Goal: Obtain resource: Obtain resource

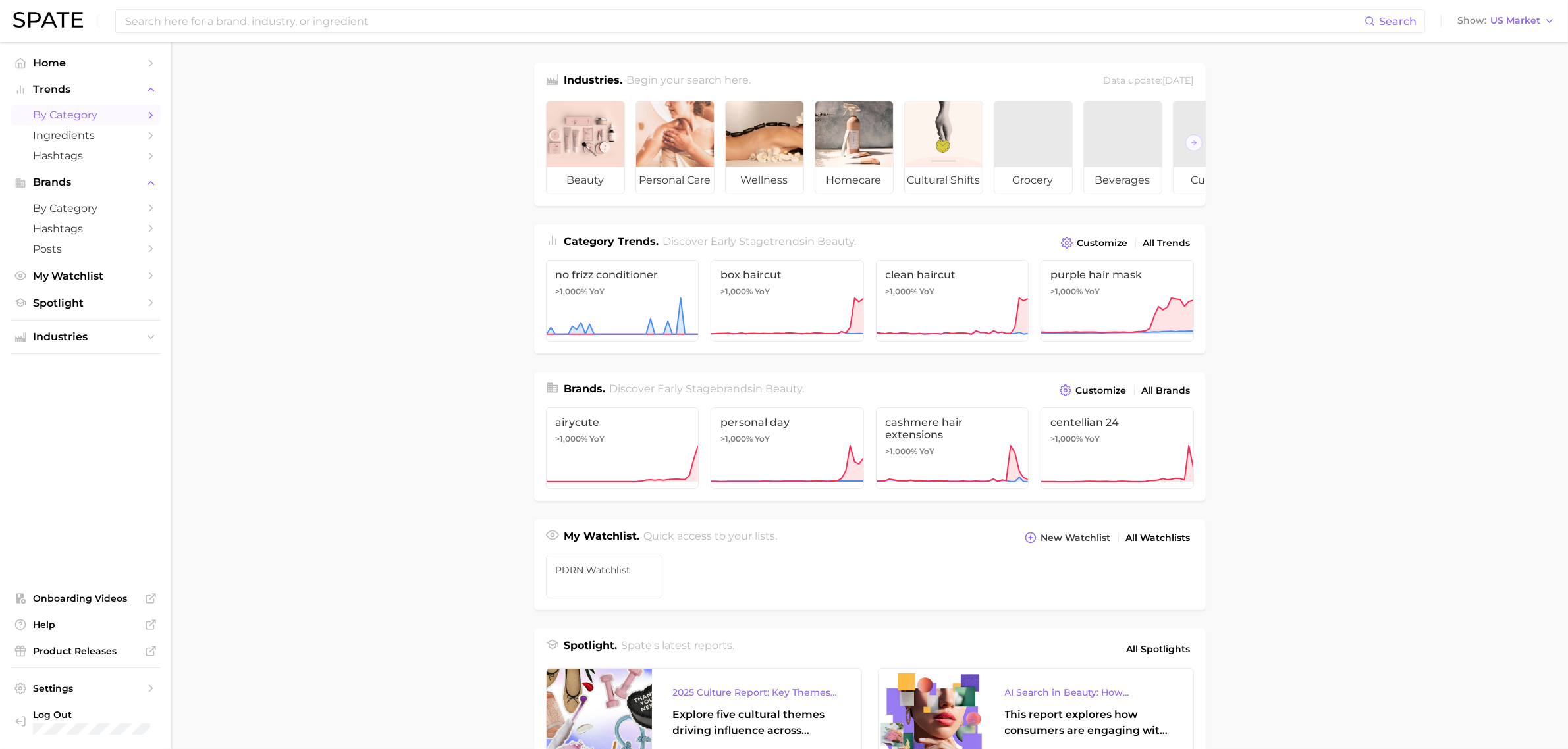
click at [102, 109] on span "by Category" at bounding box center [85, 115] width 105 height 12
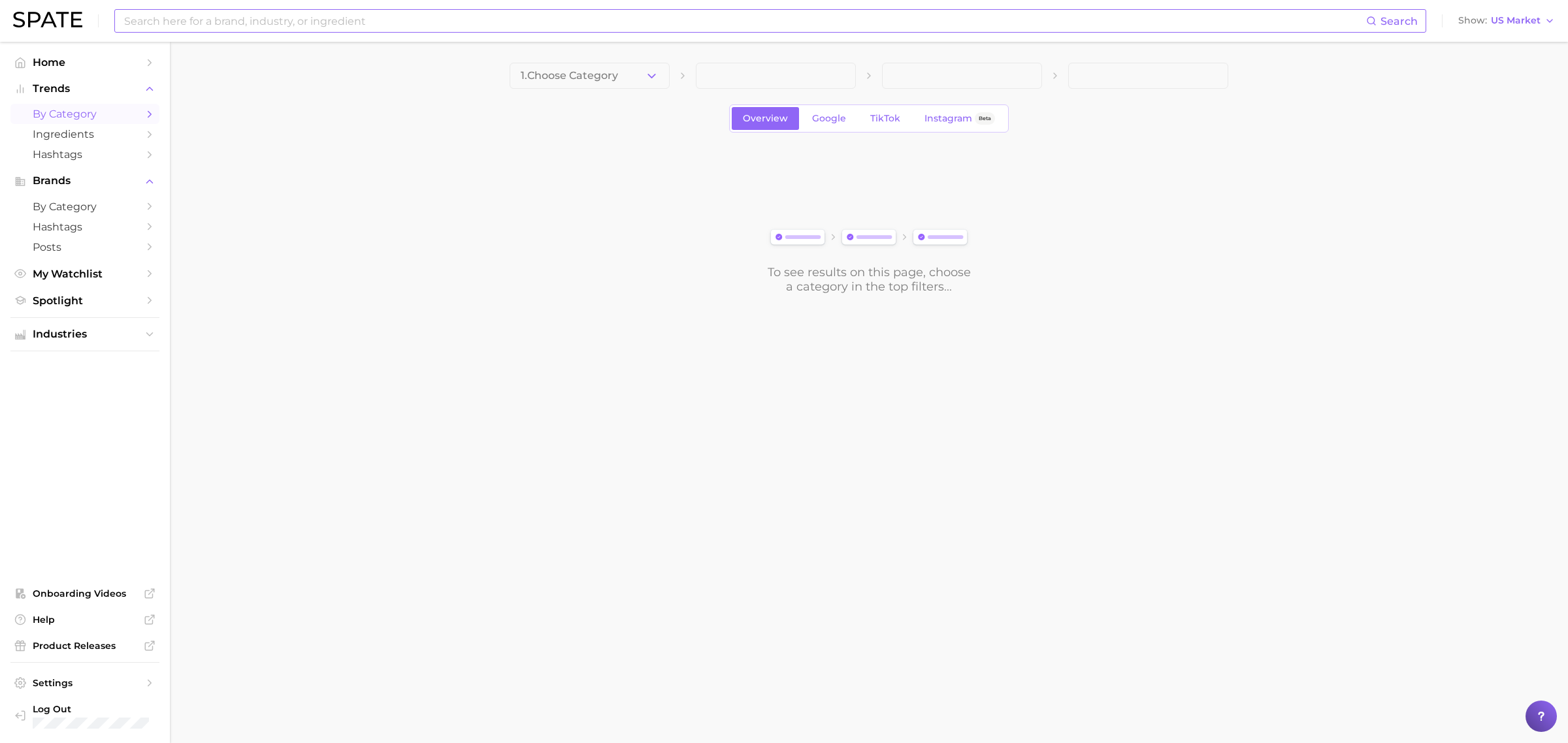
click at [207, 21] on input at bounding box center [744, 20] width 1243 height 22
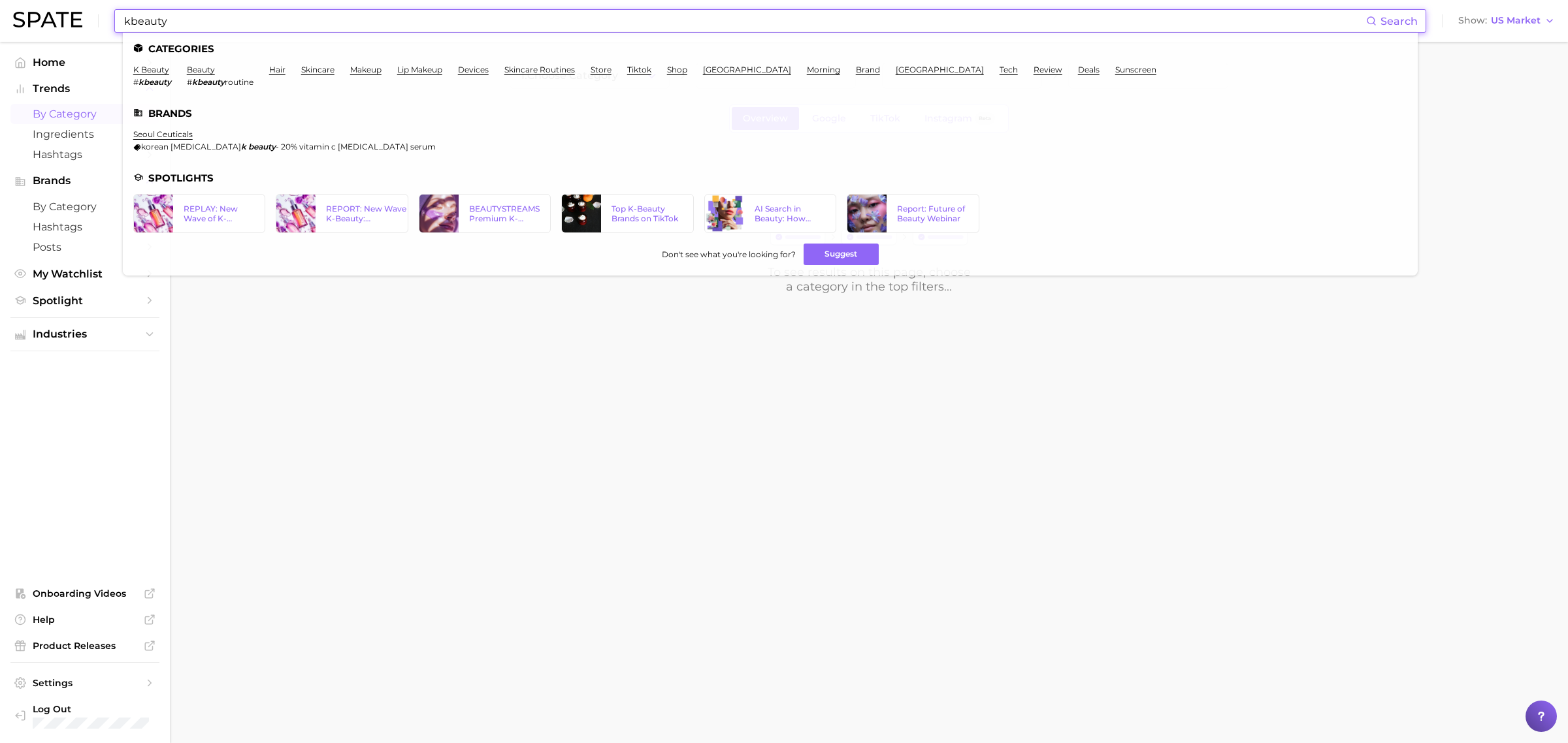
type input "kbeauty"
click at [152, 78] on em "kbeauty" at bounding box center [155, 82] width 33 height 10
click at [152, 73] on link "k beauty" at bounding box center [151, 69] width 36 height 10
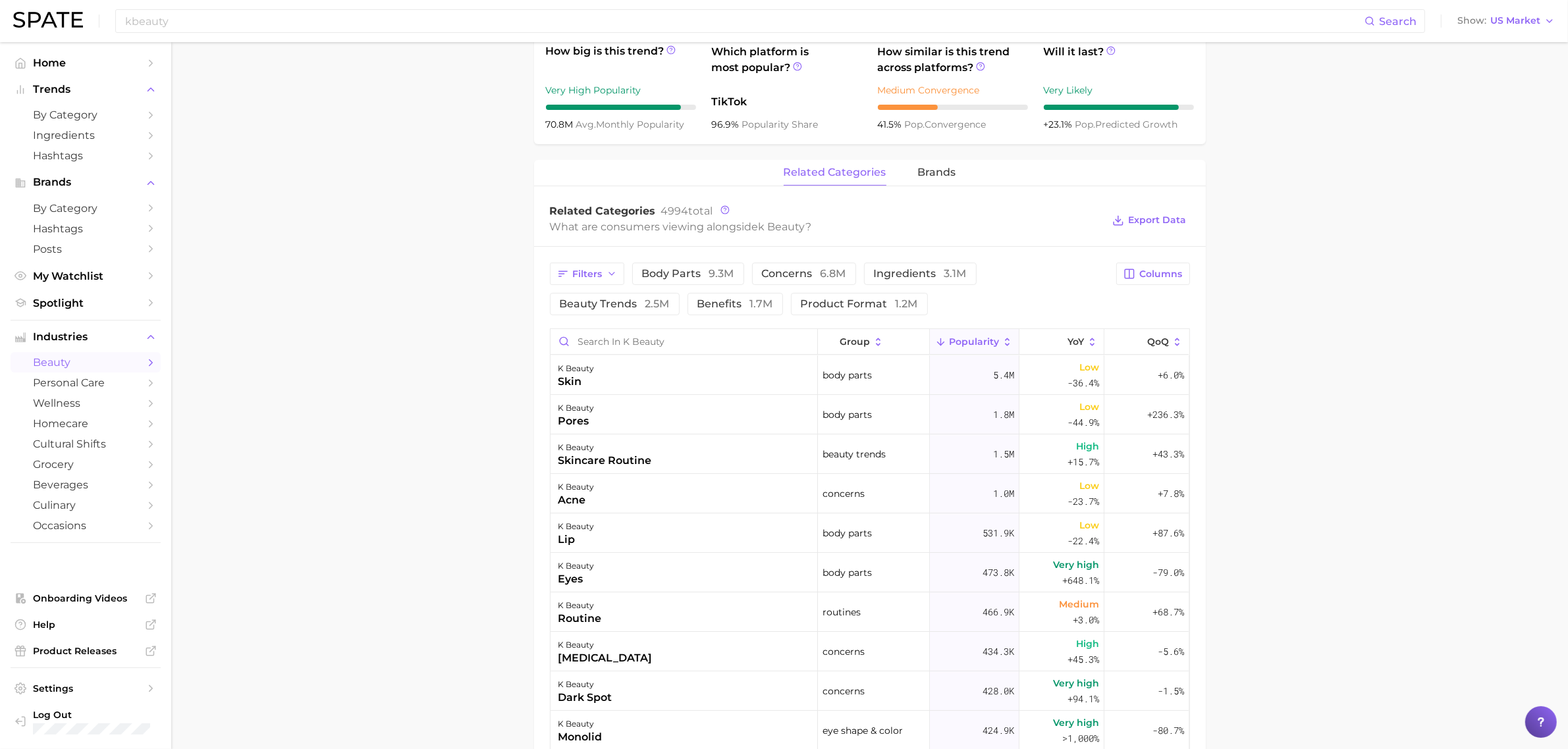
scroll to position [658, 0]
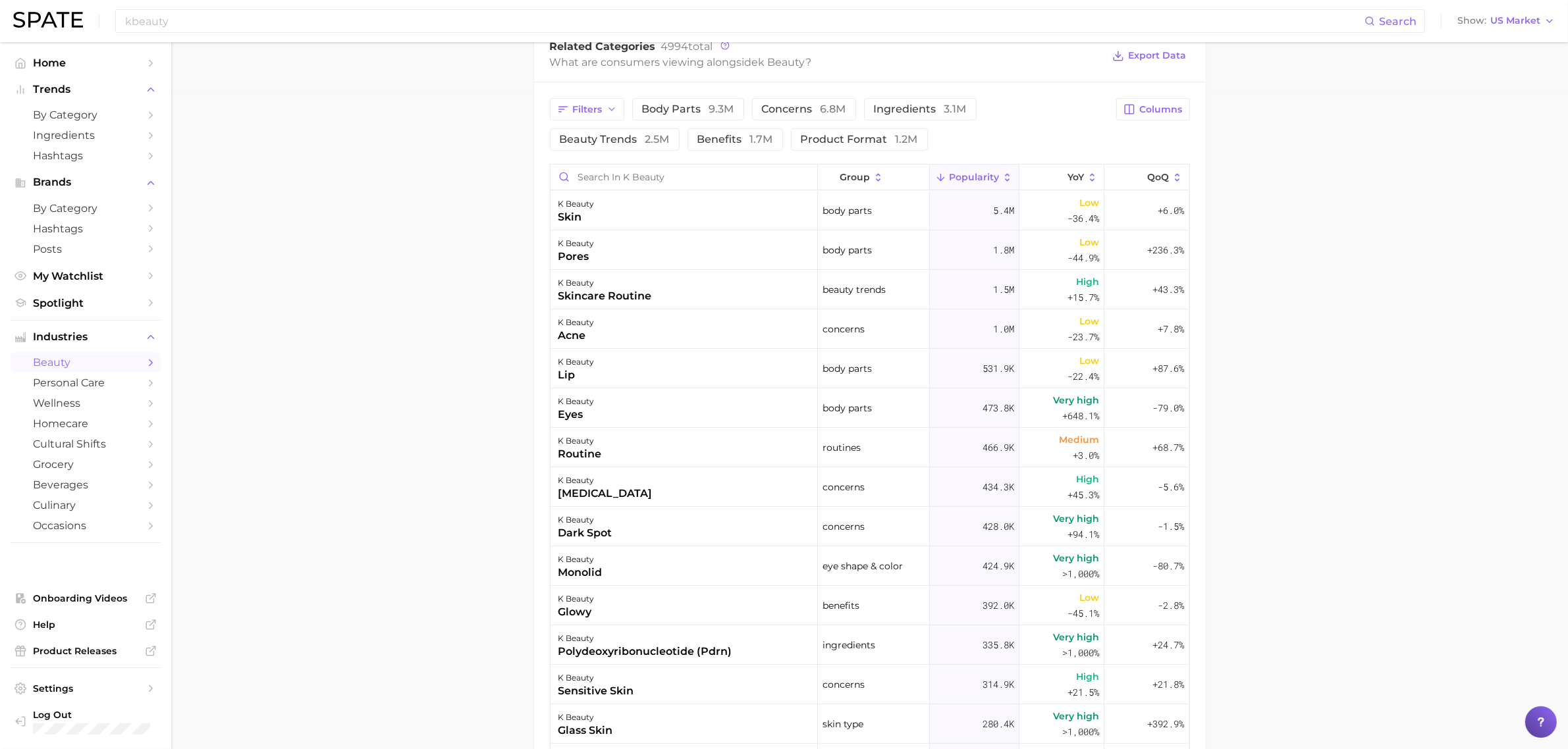
click at [313, 242] on main "1. skincare 2. face products 3. types of skincare 4. k beauty Overview Google T…" at bounding box center [870, 189] width 1397 height 1611
click at [841, 149] on button "product format 1.2m" at bounding box center [859, 139] width 137 height 23
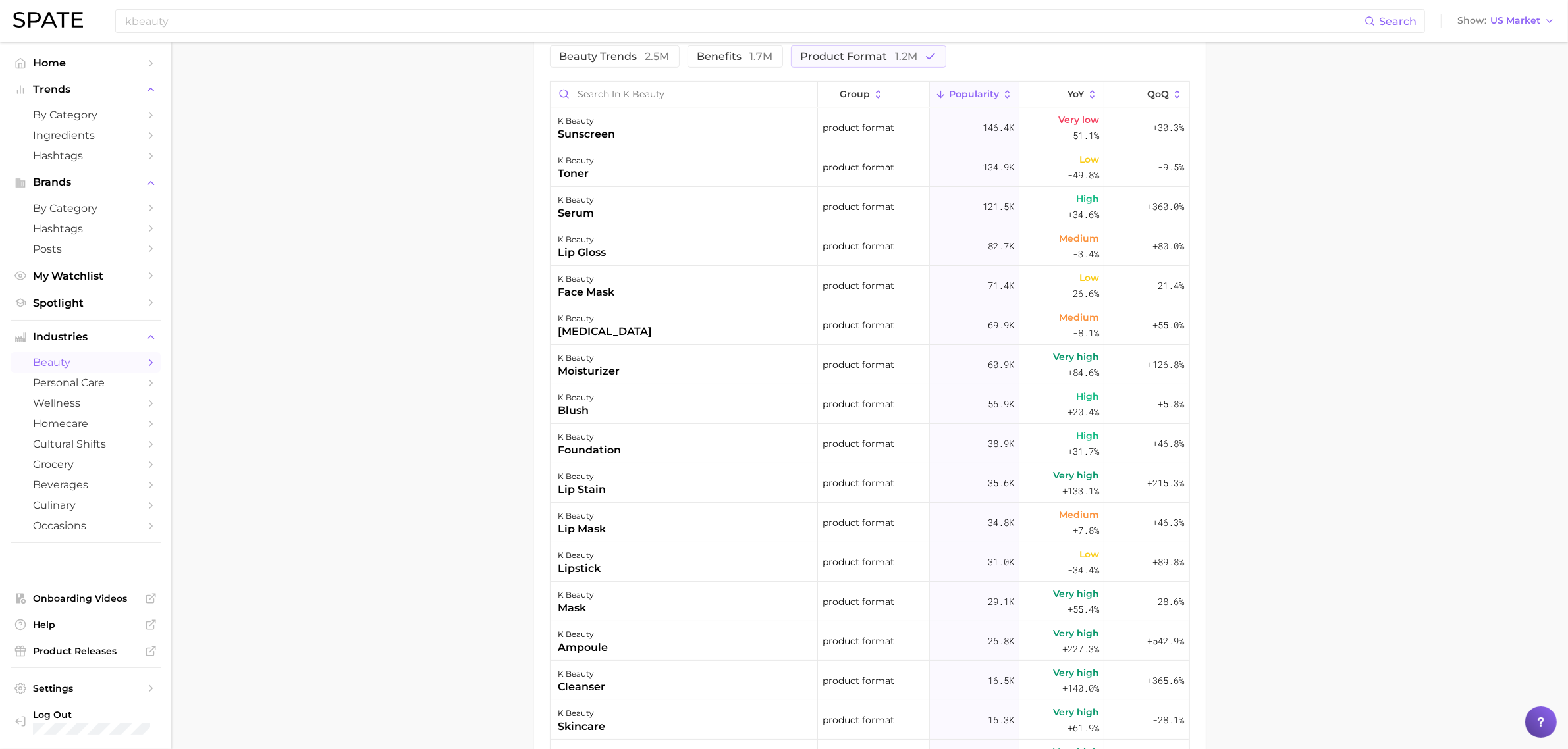
scroll to position [412, 0]
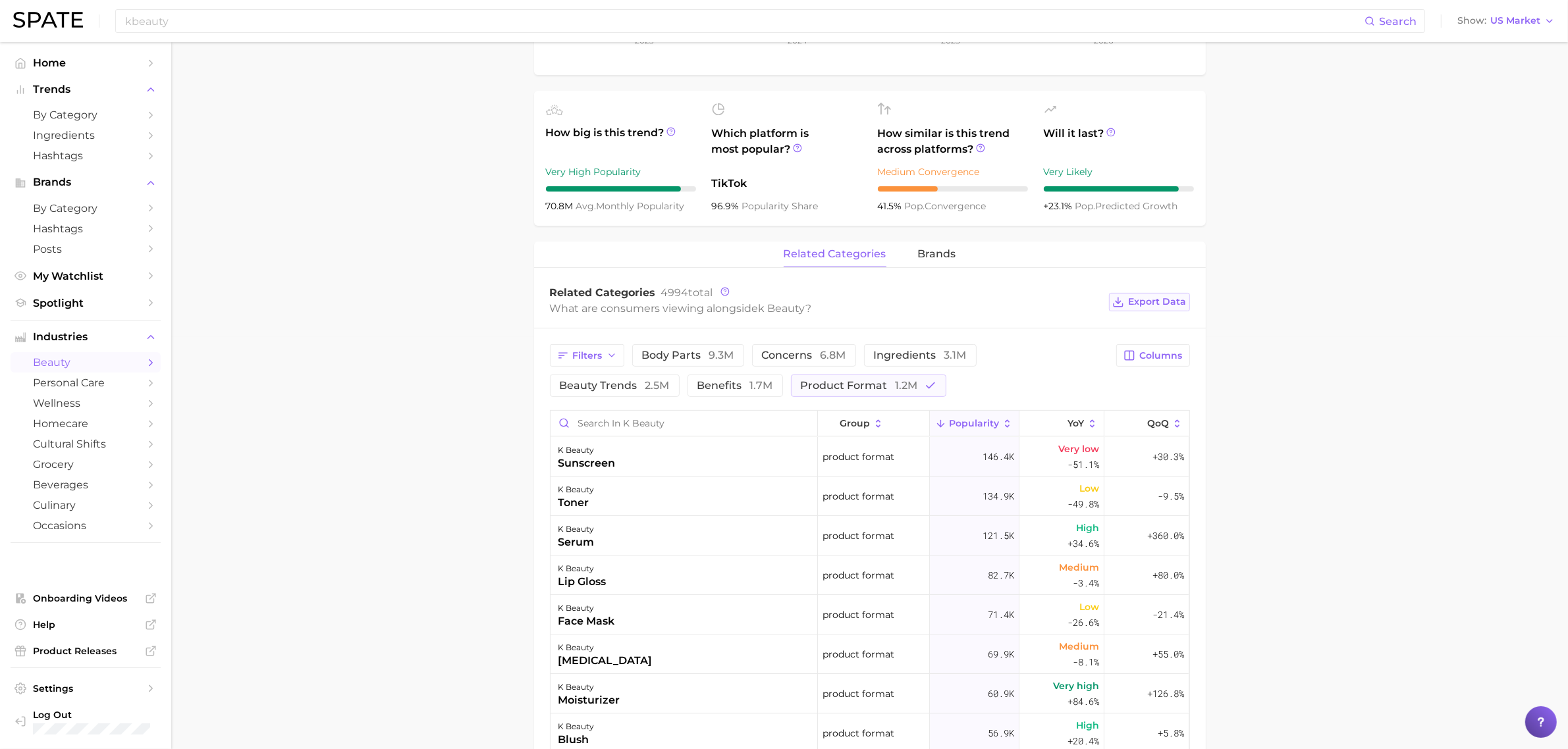
click at [1160, 310] on button "Export Data" at bounding box center [1149, 302] width 80 height 19
click at [1254, 418] on main "1. skincare 2. face products 3. types of skincare 4. k beauty Overview Google T…" at bounding box center [870, 435] width 1397 height 1611
click at [649, 384] on span "2.5m" at bounding box center [657, 385] width 24 height 12
click at [1174, 297] on span "Export Data" at bounding box center [1158, 302] width 58 height 11
drag, startPoint x: 865, startPoint y: 389, endPoint x: 855, endPoint y: 397, distance: 12.8
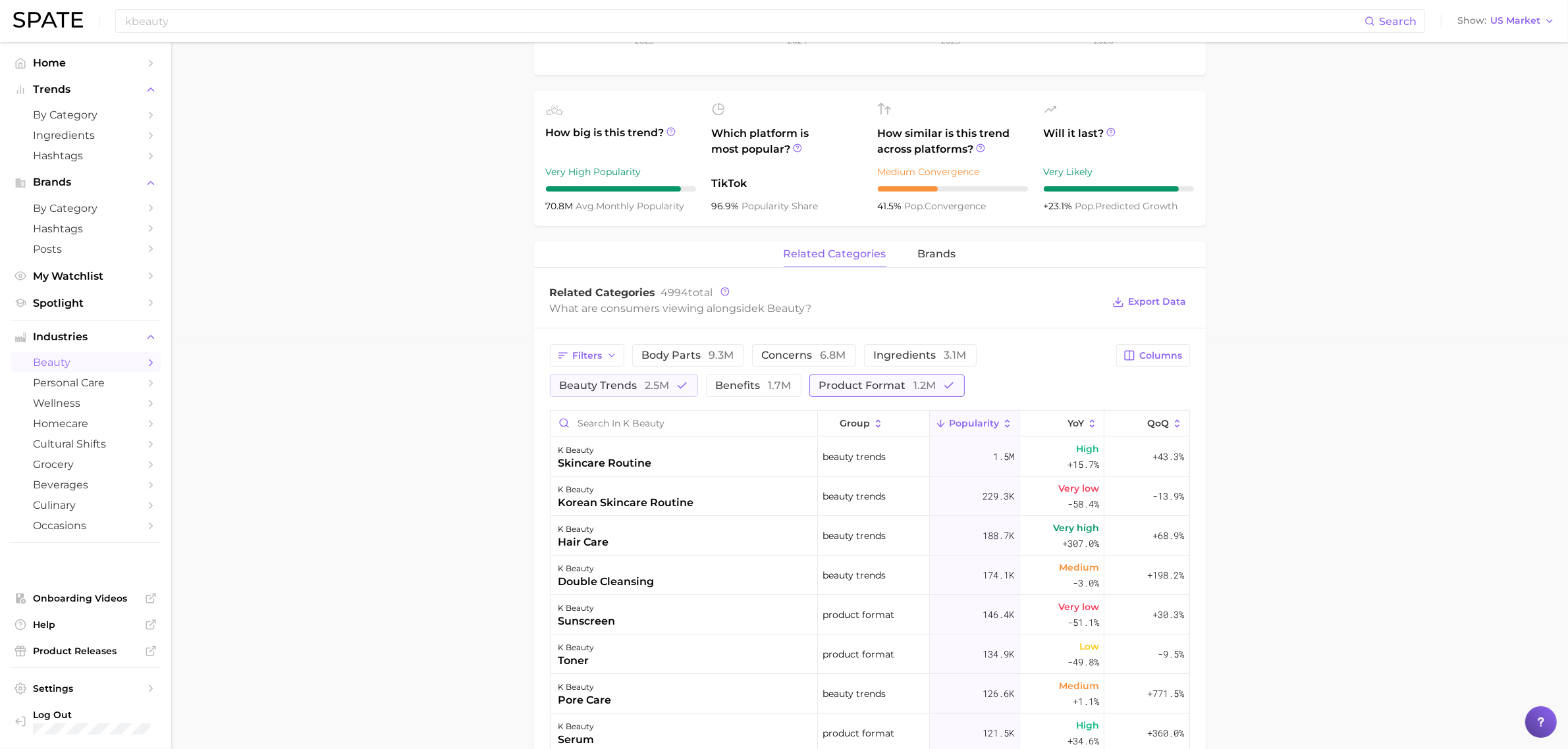
click at [865, 389] on span "product format 1.2m" at bounding box center [878, 385] width 117 height 10
click at [1157, 304] on span "Export Data" at bounding box center [1158, 302] width 58 height 11
drag, startPoint x: 1502, startPoint y: 374, endPoint x: 1443, endPoint y: 351, distance: 63.3
click at [1254, 374] on main "1. skincare 2. face products 3. types of skincare 4. k beauty Overview Google T…" at bounding box center [870, 435] width 1397 height 1611
click at [953, 260] on span "brands" at bounding box center [938, 254] width 38 height 12
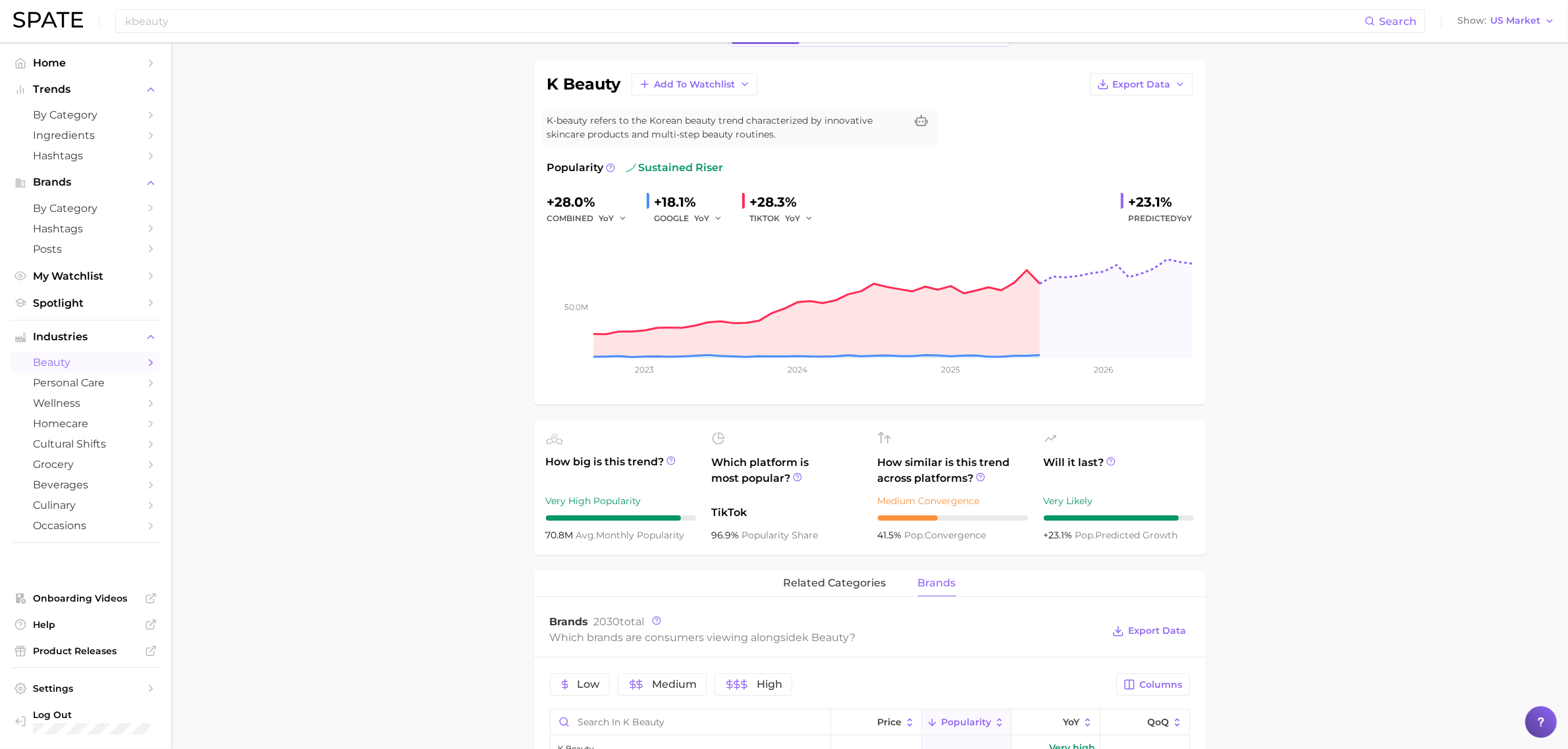
scroll to position [248, 0]
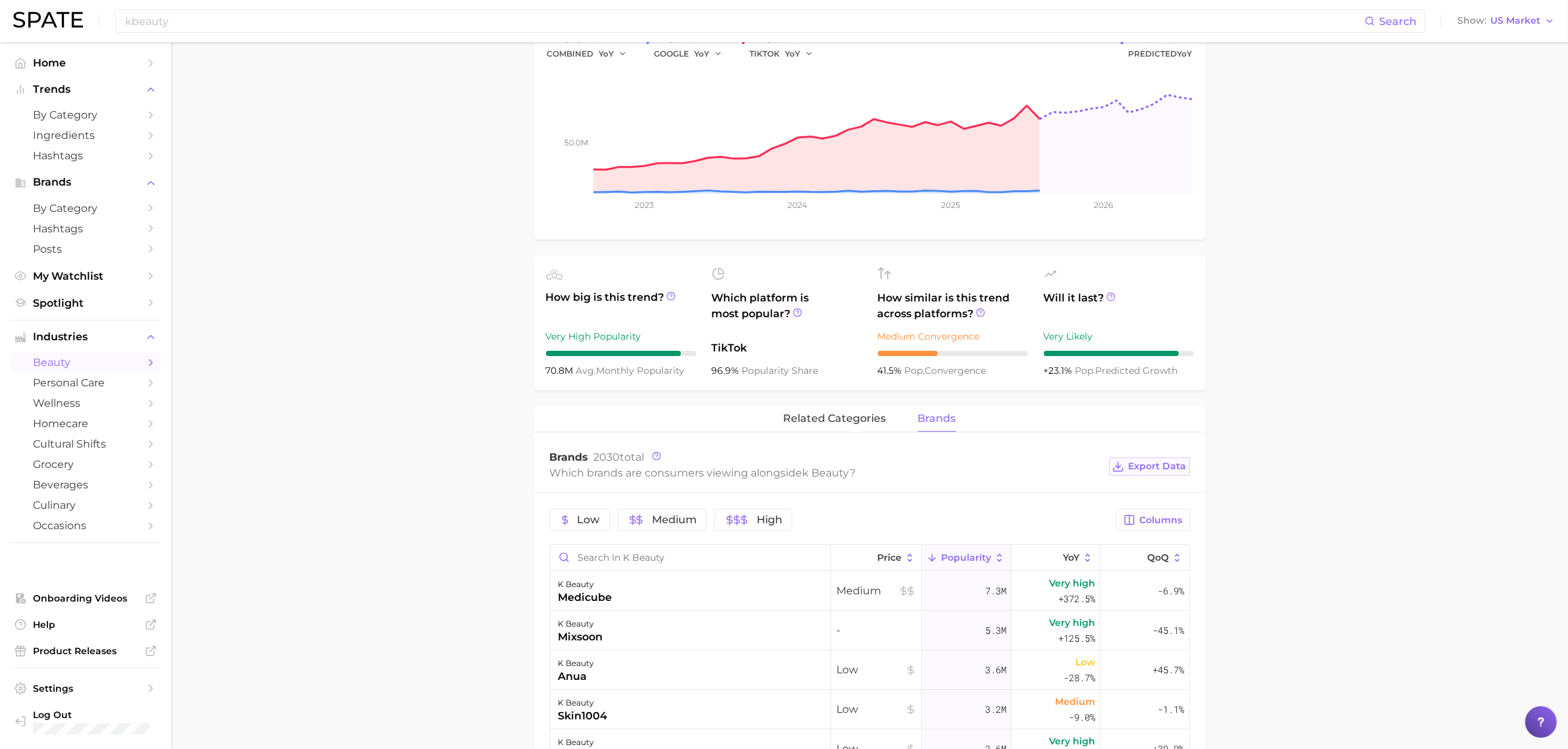
click at [1130, 464] on span "Export Data" at bounding box center [1158, 466] width 58 height 11
click at [1254, 514] on main "1. skincare 2. face products 3. types of skincare 4. k beauty Overview Google T…" at bounding box center [870, 585] width 1397 height 1581
click at [807, 411] on button "related categories" at bounding box center [835, 419] width 103 height 25
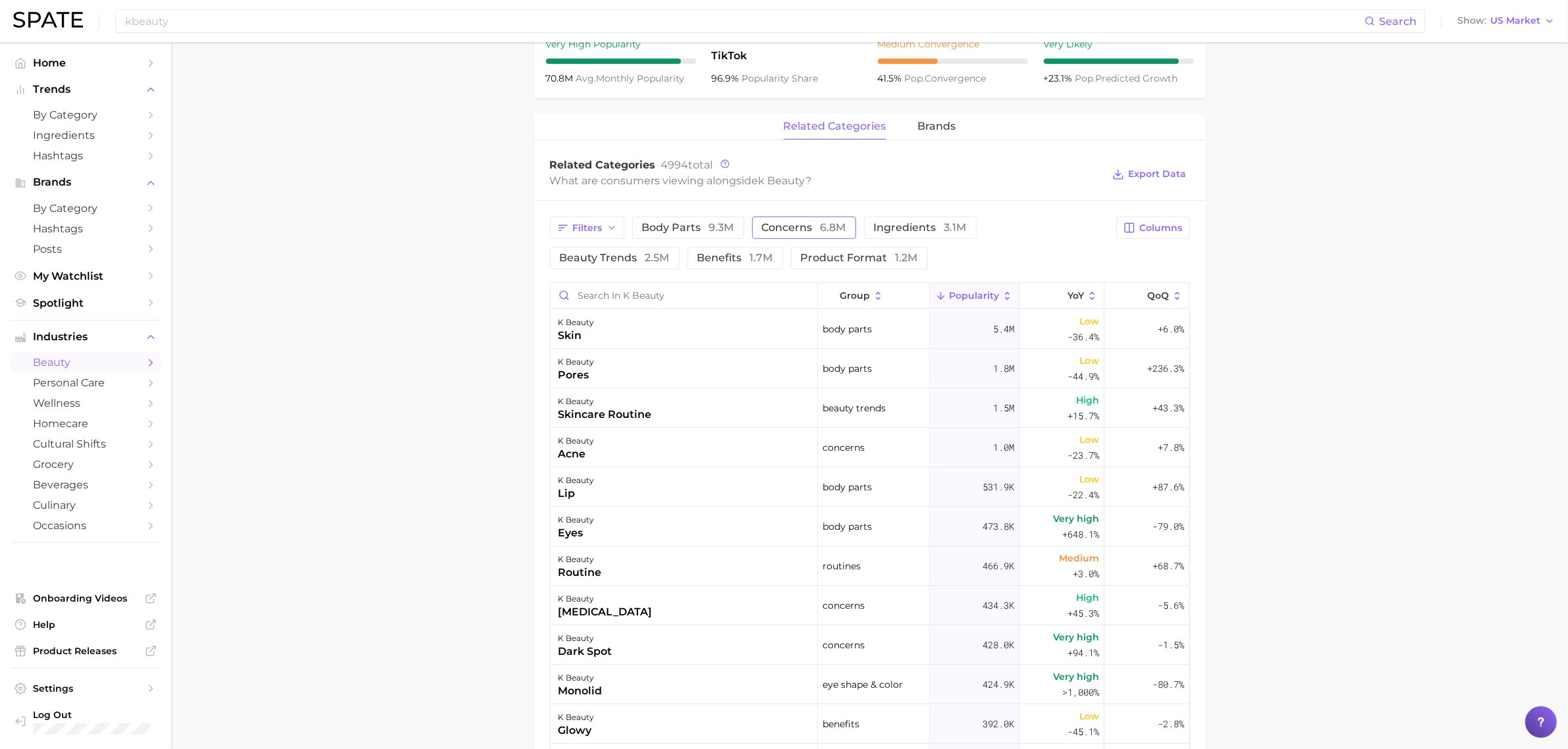
scroll to position [412, 0]
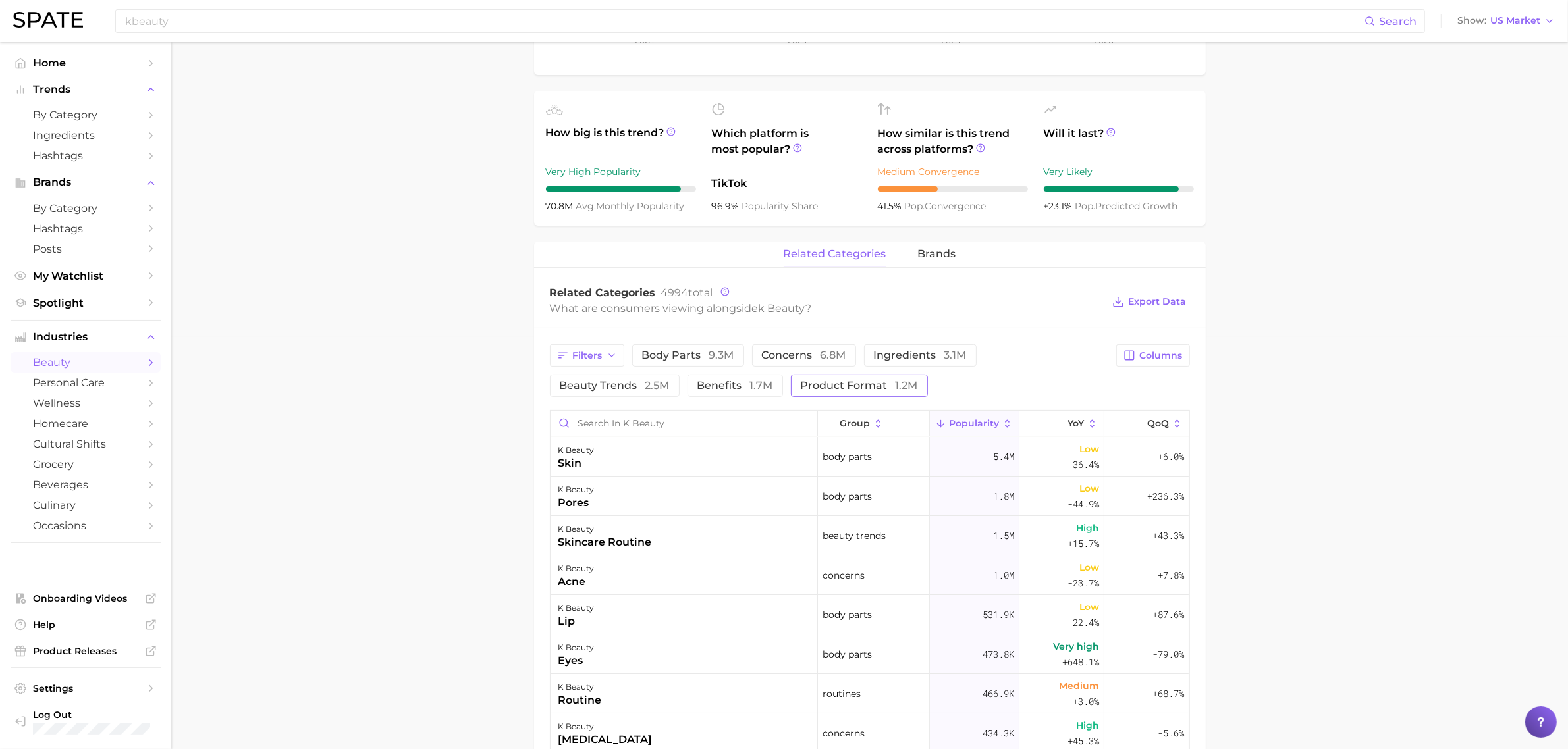
click at [819, 378] on button "product format 1.2m" at bounding box center [859, 386] width 137 height 23
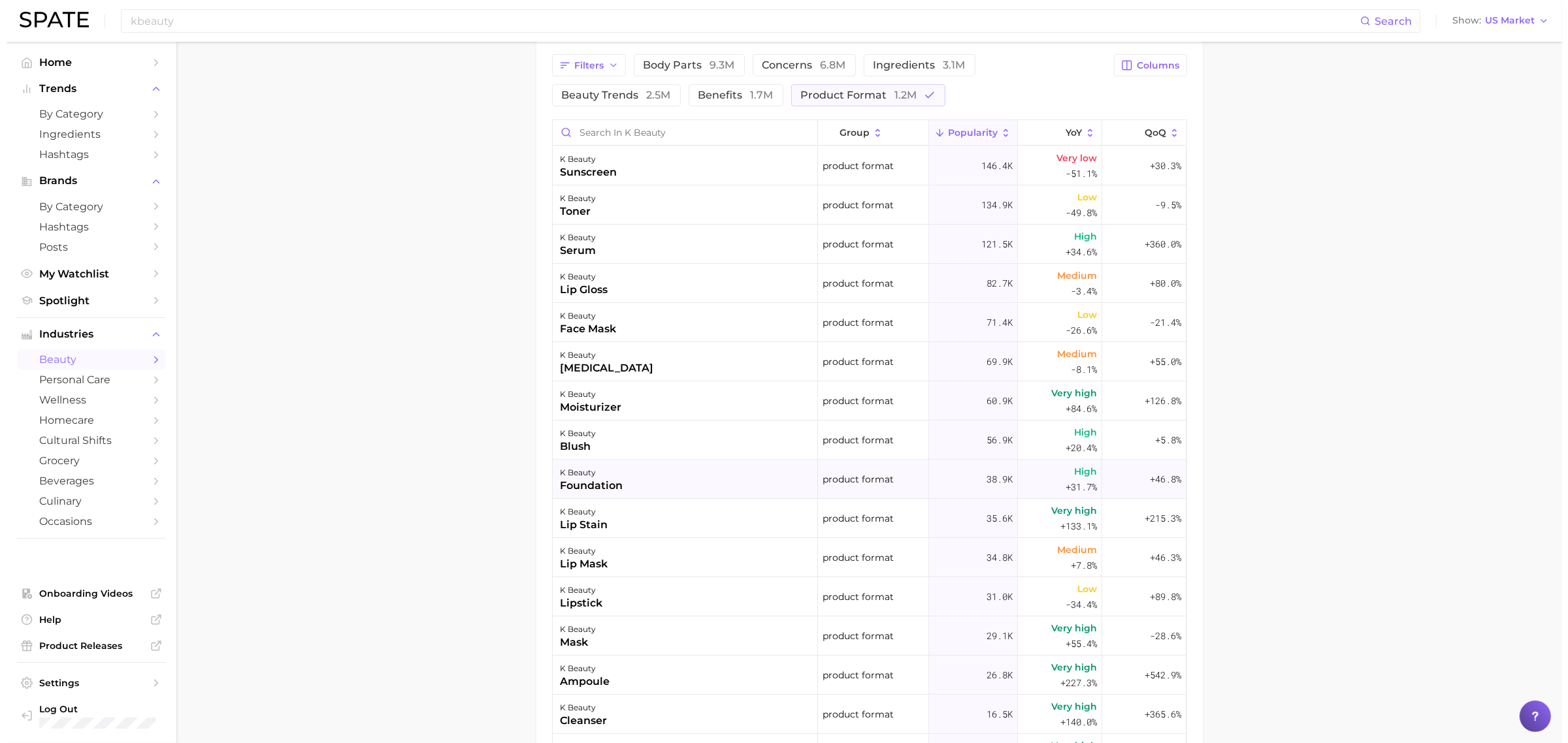
scroll to position [736, 0]
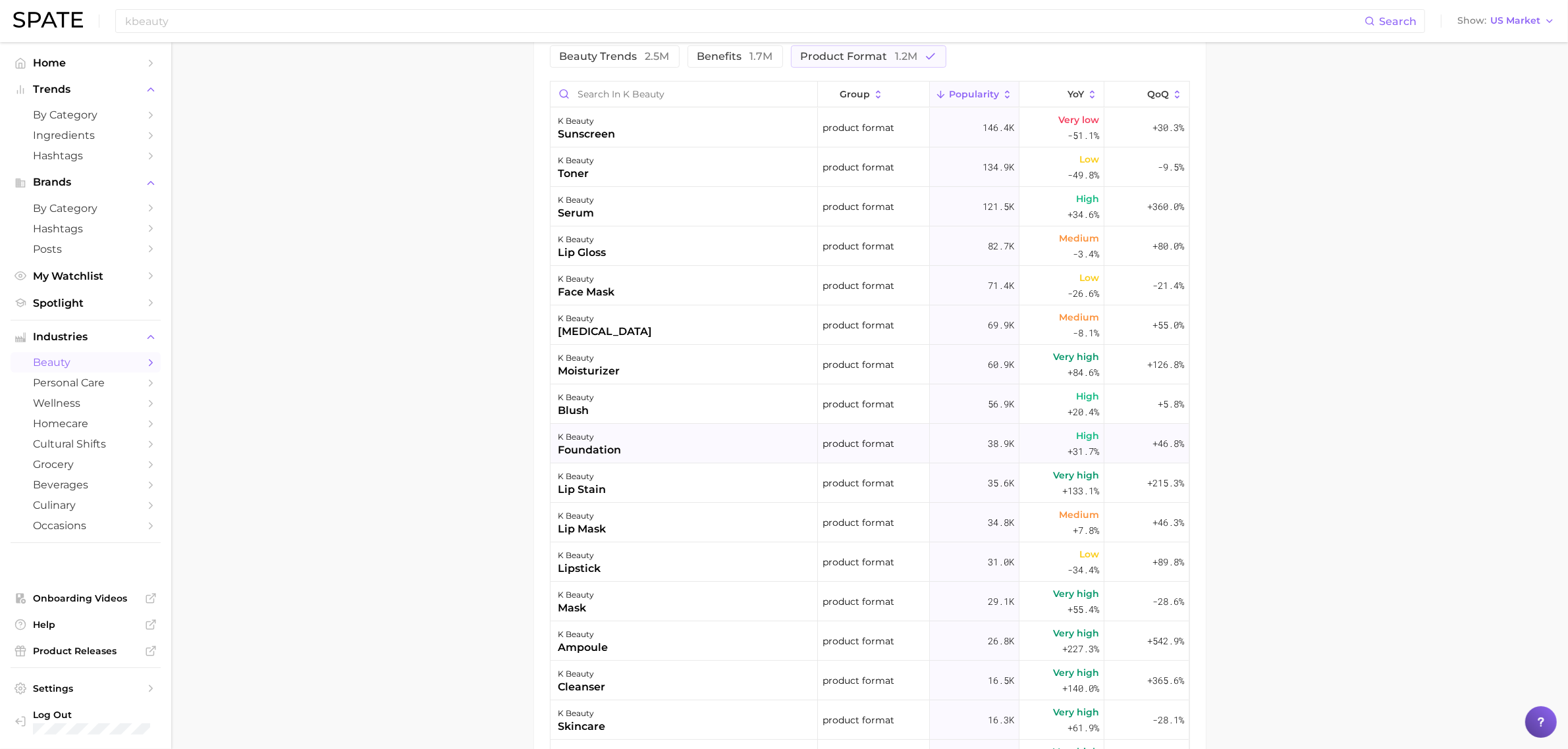
click at [670, 451] on div "k beauty foundation" at bounding box center [684, 444] width 267 height 40
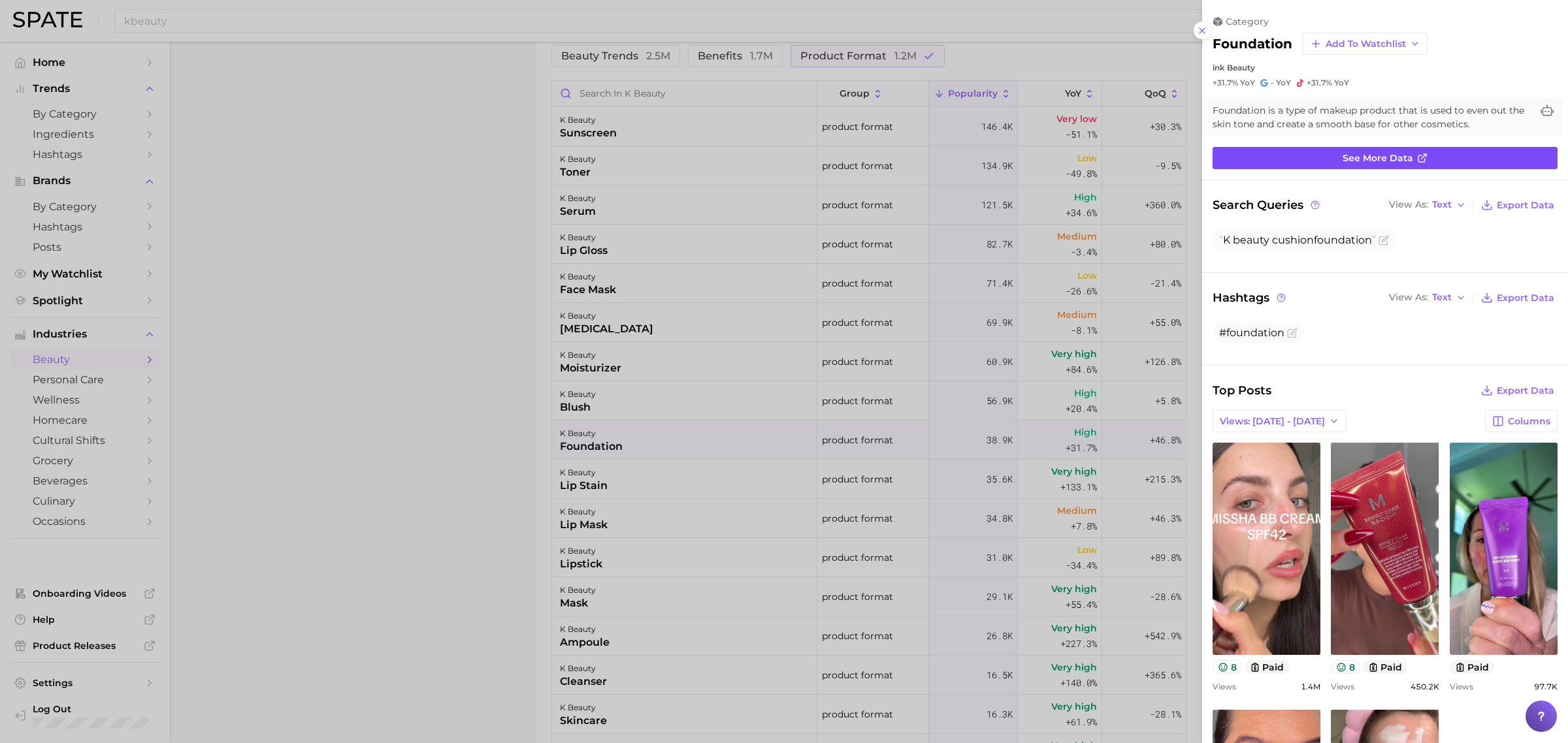
scroll to position [0, 0]
click at [1244, 164] on link "See more data" at bounding box center [1385, 158] width 345 height 22
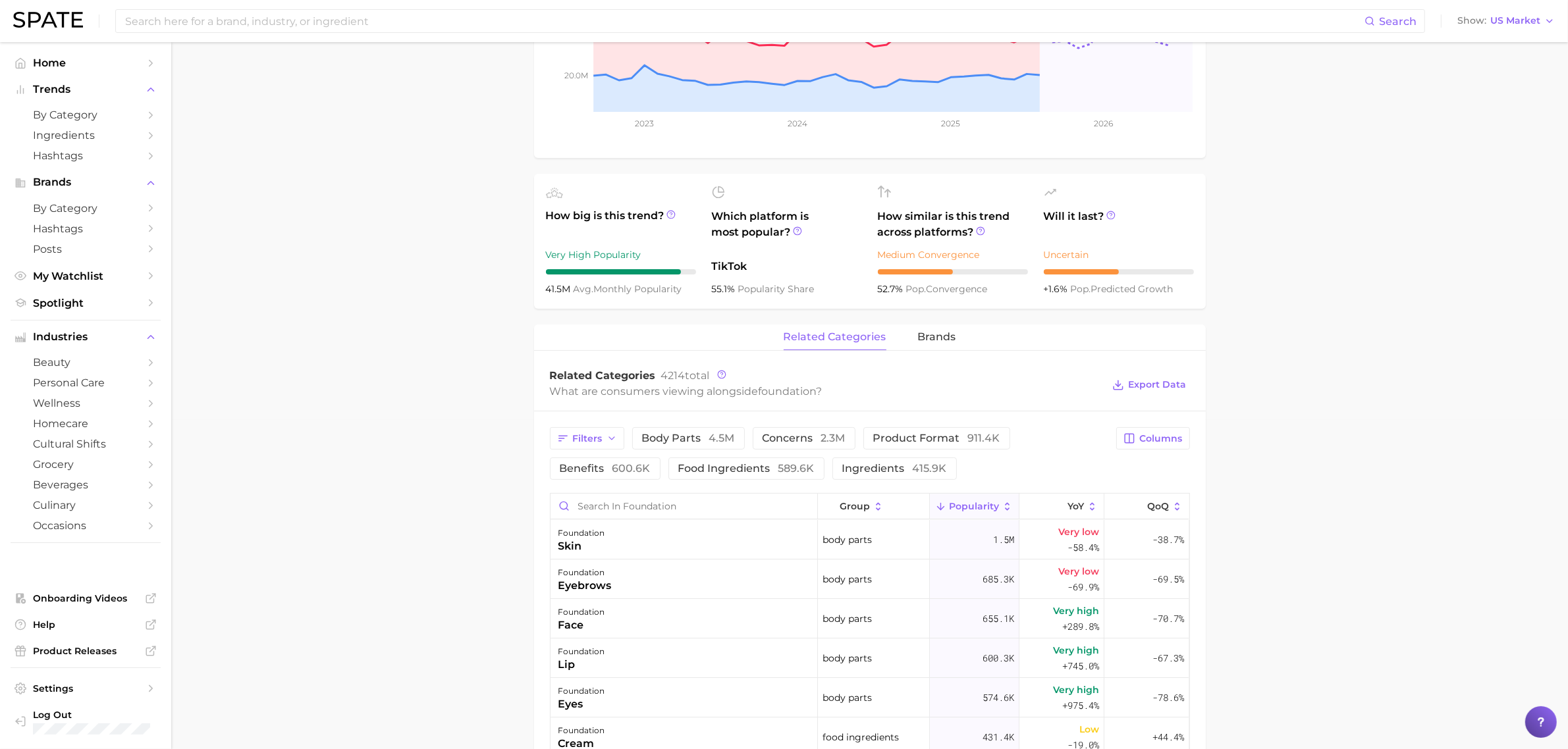
scroll to position [494, 0]
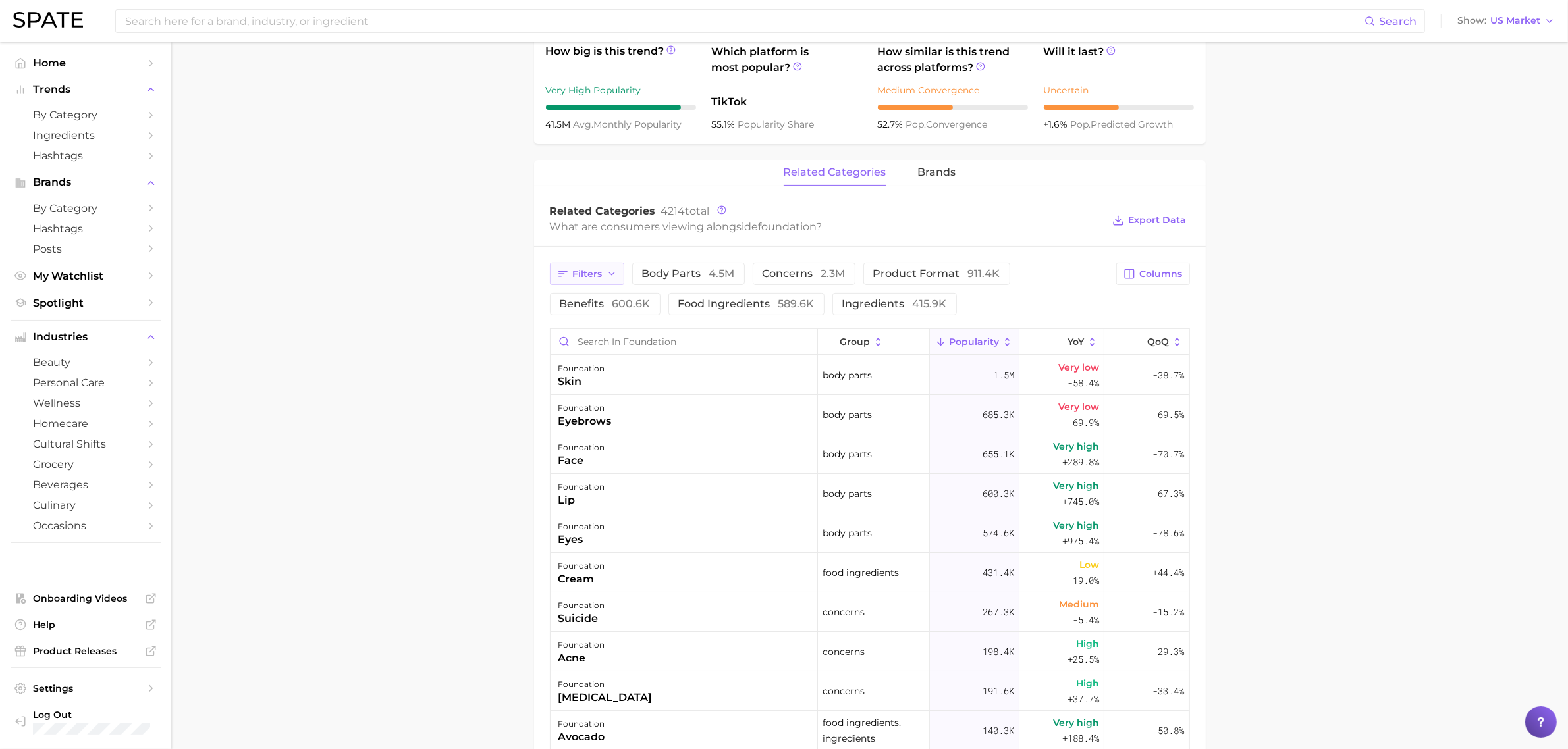
click at [603, 277] on button "Filters" at bounding box center [587, 274] width 74 height 23
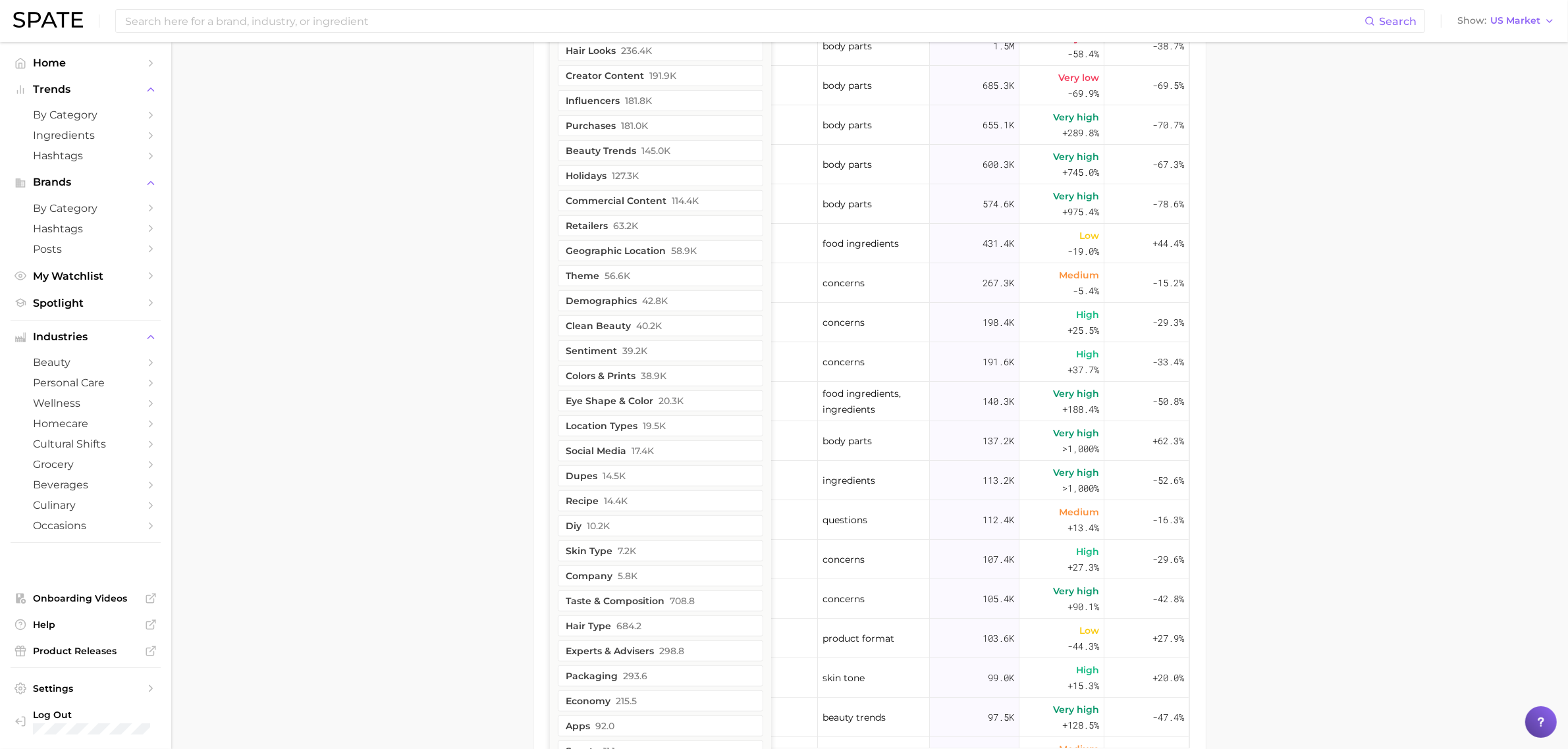
click at [1254, 312] on main "Overview Google TikTok Instagram Beta foundation Add to Watchlist Export Data F…" at bounding box center [870, 25] width 1397 height 1611
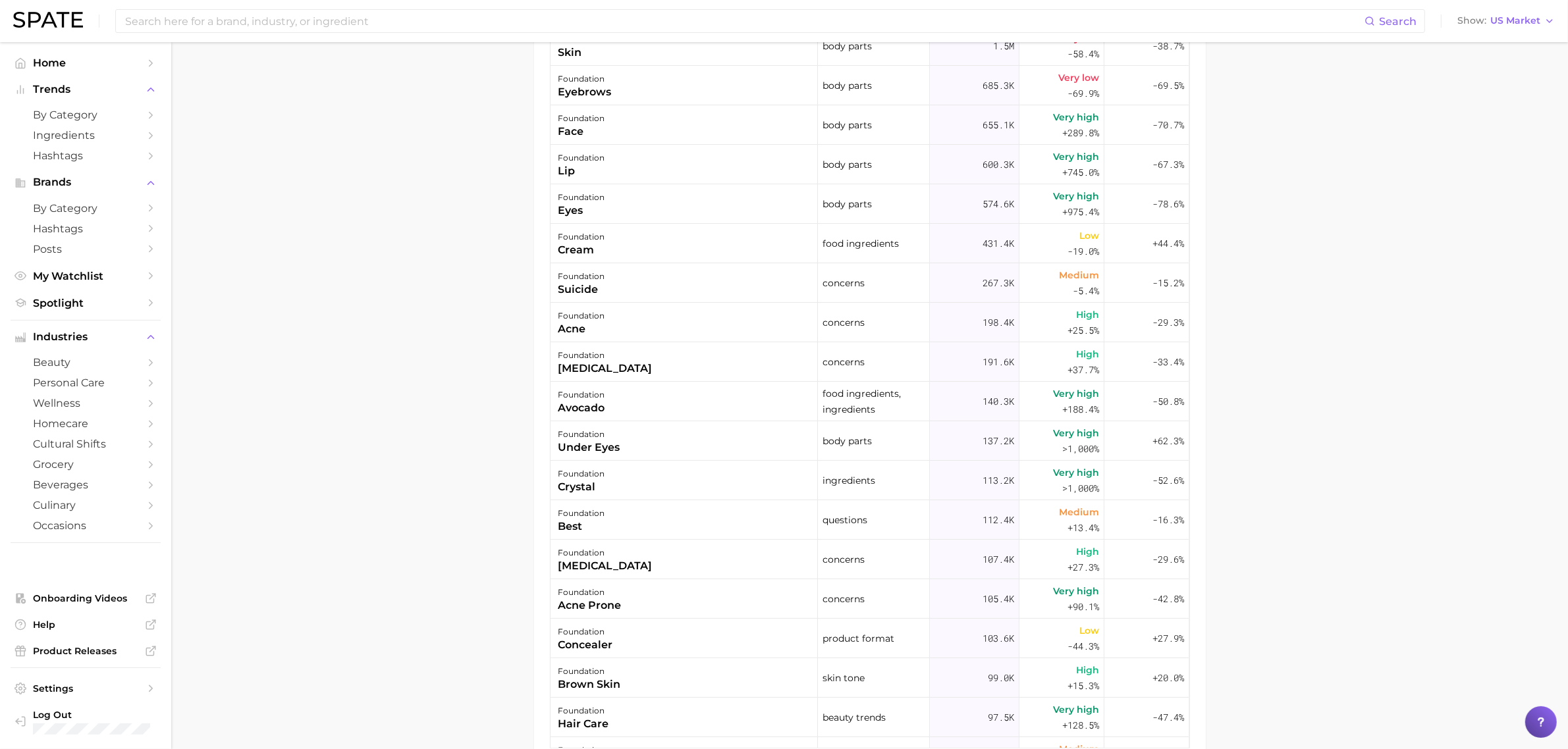
scroll to position [395, 0]
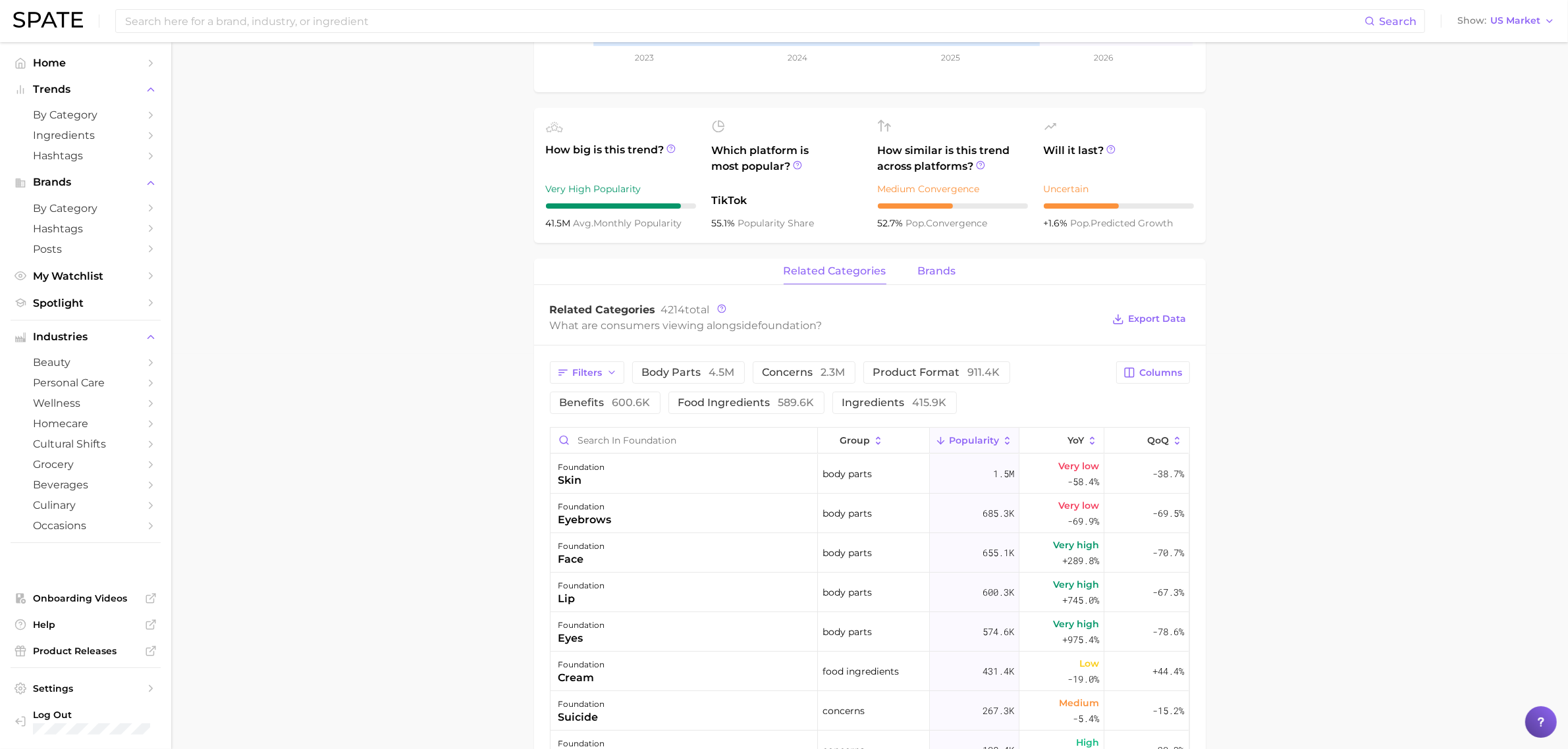
click at [921, 266] on span "brands" at bounding box center [938, 270] width 38 height 12
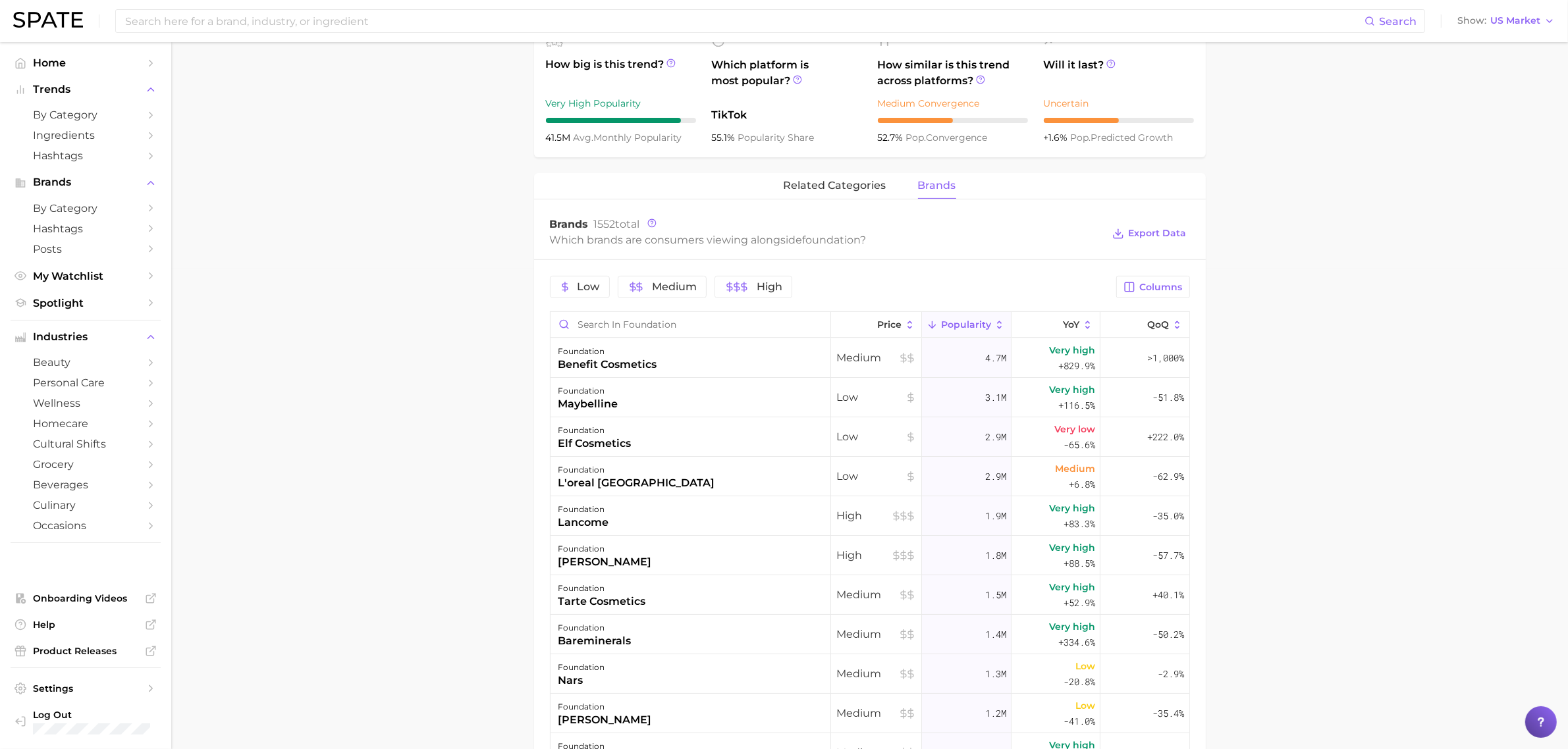
scroll to position [494, 0]
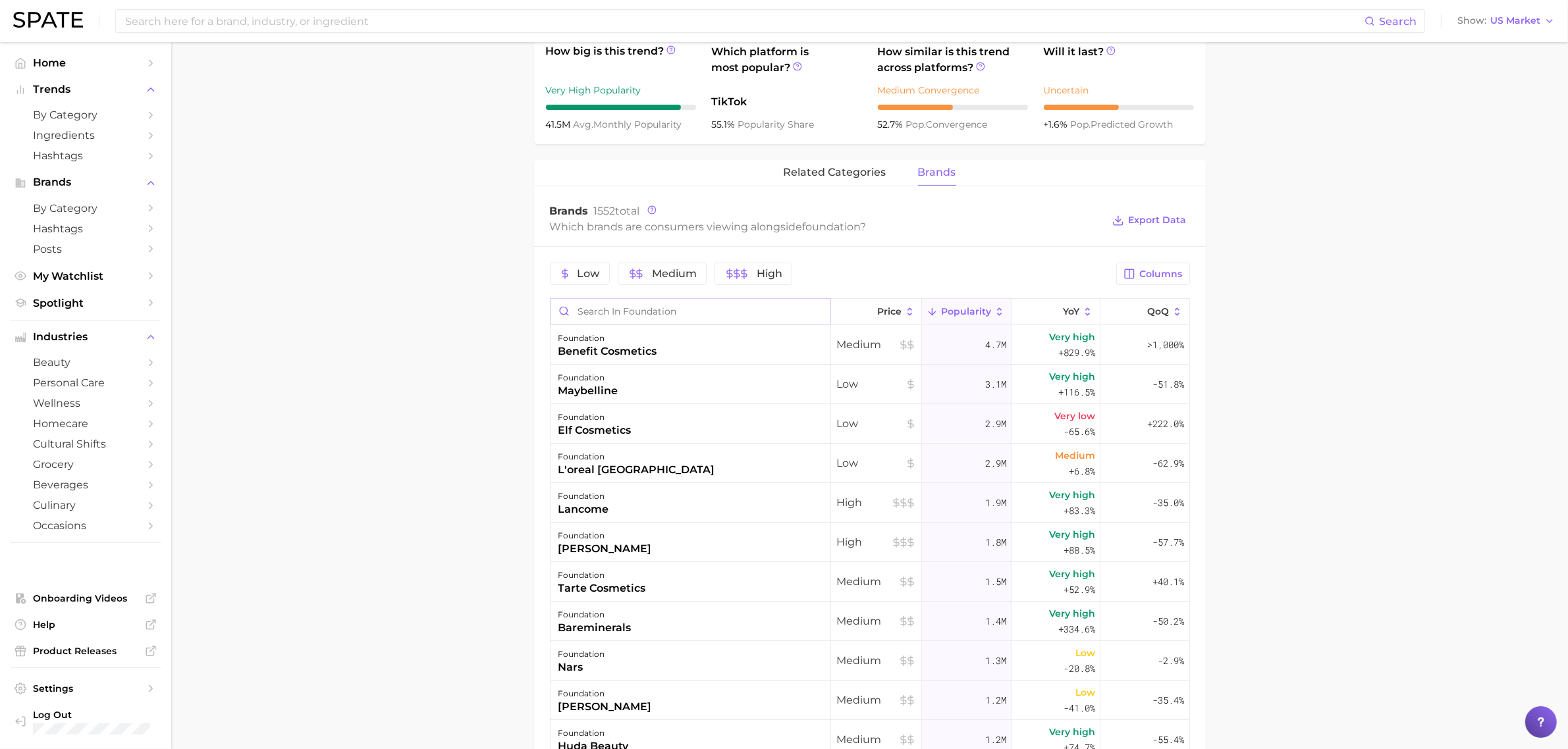
click at [779, 311] on input "Search in foundation" at bounding box center [691, 311] width 280 height 25
click at [1133, 228] on button "Export Data" at bounding box center [1149, 220] width 80 height 19
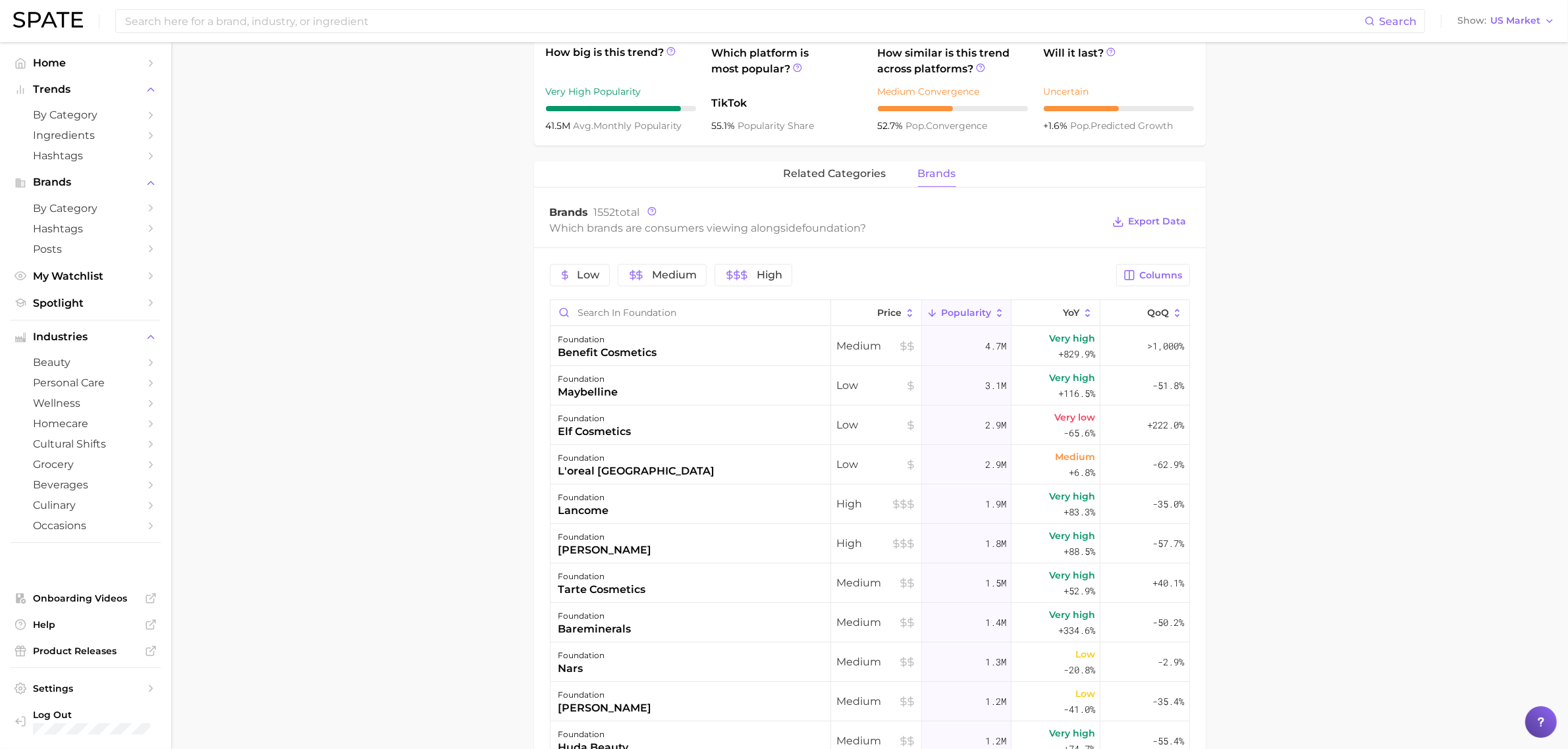
scroll to position [494, 0]
click at [812, 176] on span "related categories" at bounding box center [835, 172] width 103 height 12
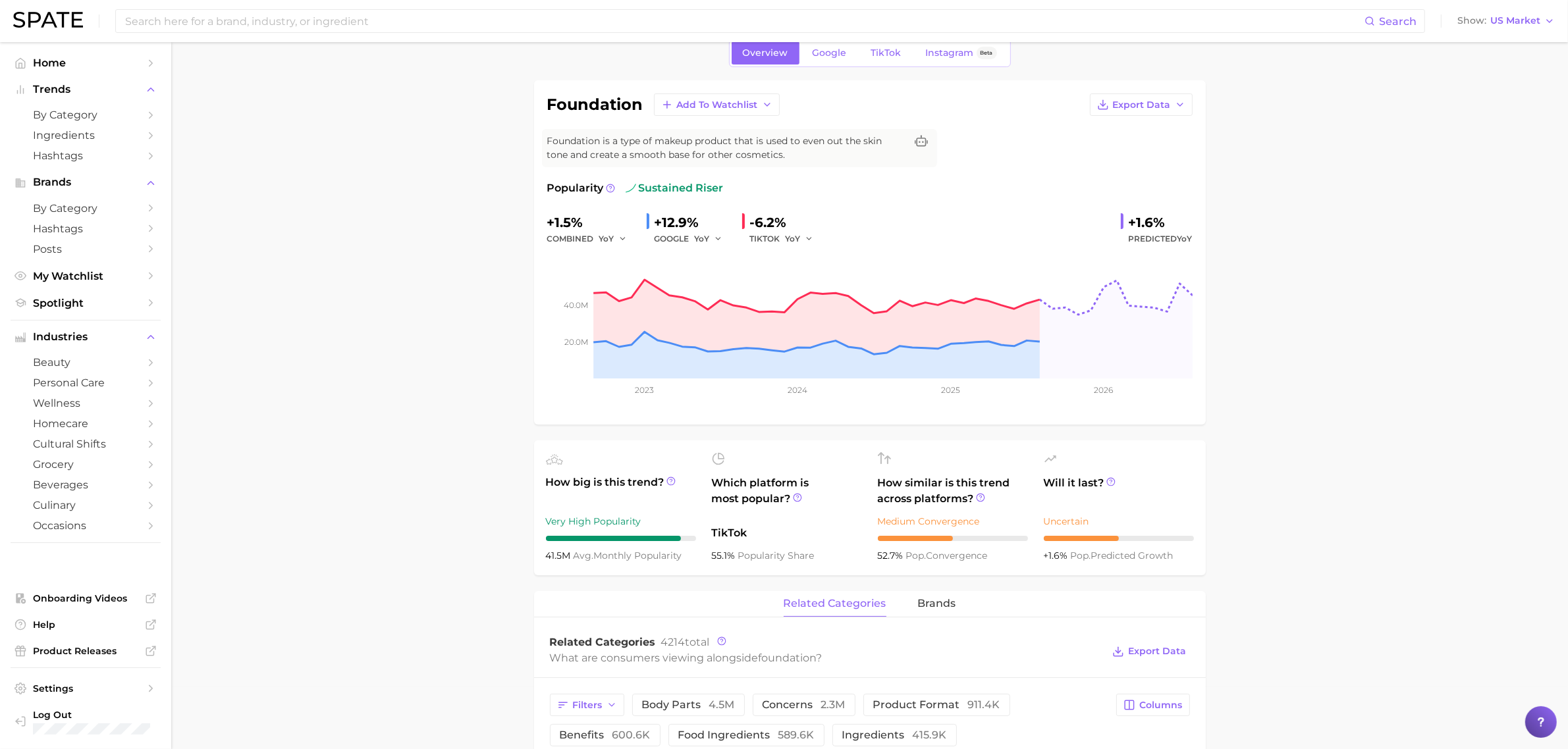
scroll to position [0, 0]
